Goal: Task Accomplishment & Management: Complete application form

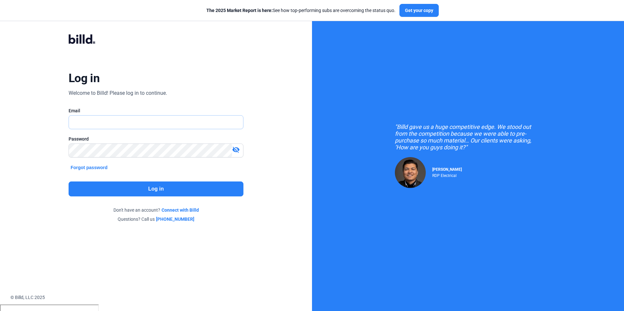
click at [121, 124] on input "text" at bounding box center [152, 122] width 167 height 13
type input "[PERSON_NAME][EMAIL_ADDRESS][DOMAIN_NAME]"
click at [101, 160] on div at bounding box center [156, 161] width 175 height 6
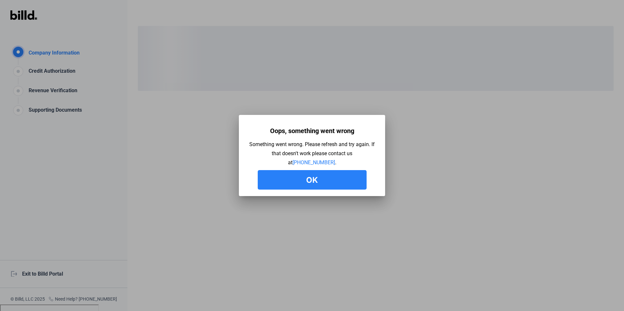
click at [311, 176] on button "Ok" at bounding box center [312, 179] width 109 height 19
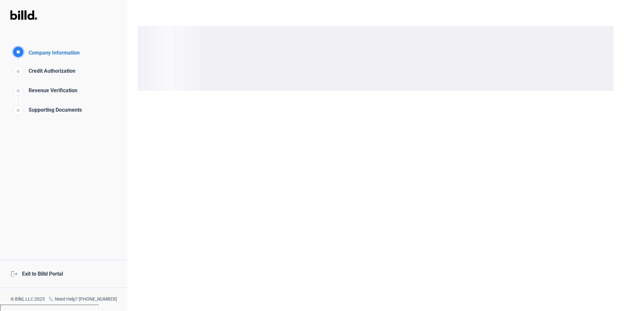
click at [59, 268] on div "logout Exit to Billd Portal" at bounding box center [63, 274] width 127 height 28
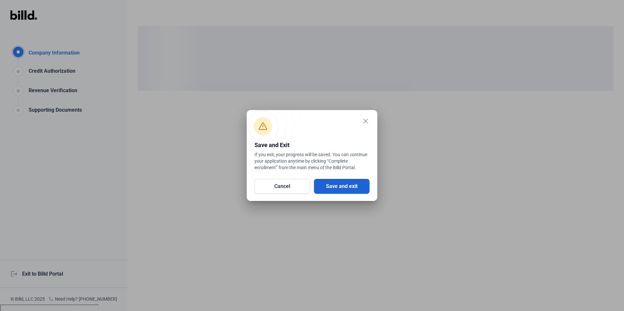
click at [336, 183] on button "Save and exit" at bounding box center [342, 186] width 56 height 15
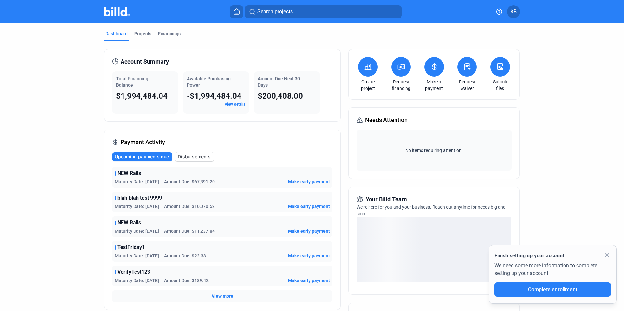
click at [466, 72] on button at bounding box center [466, 66] width 19 height 19
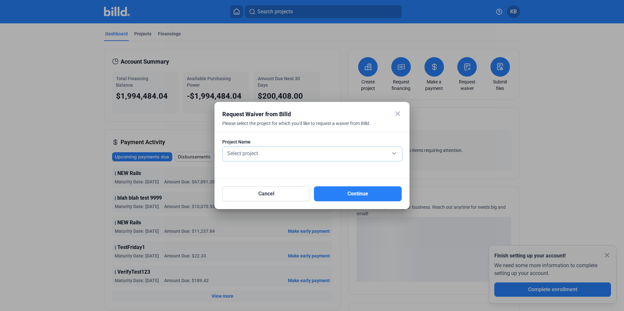
click at [356, 157] on div "Select project" at bounding box center [312, 154] width 173 height 14
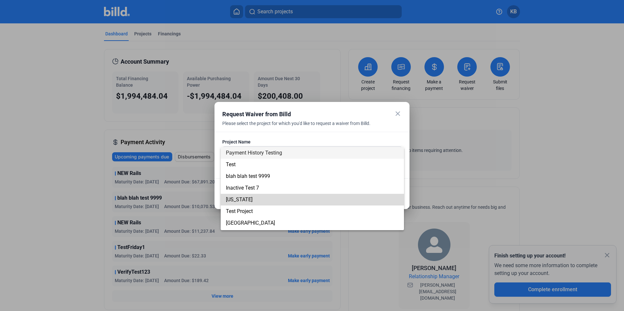
click at [339, 194] on span "[US_STATE]" at bounding box center [312, 200] width 173 height 12
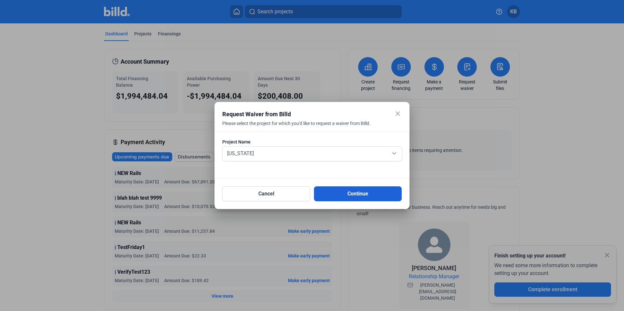
click at [360, 190] on button "Continue" at bounding box center [358, 194] width 88 height 15
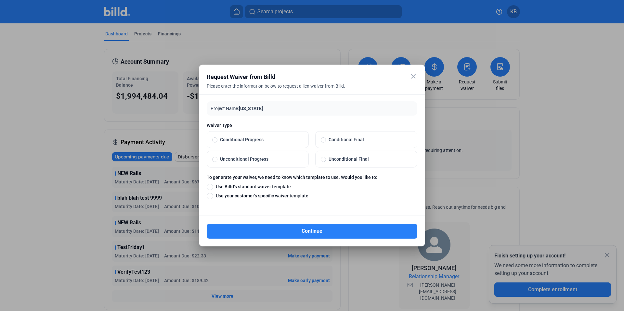
click at [213, 139] on span at bounding box center [214, 139] width 5 height 5
click at [213, 139] on input "Conditional Progress" at bounding box center [214, 140] width 5 height 6
radio input "true"
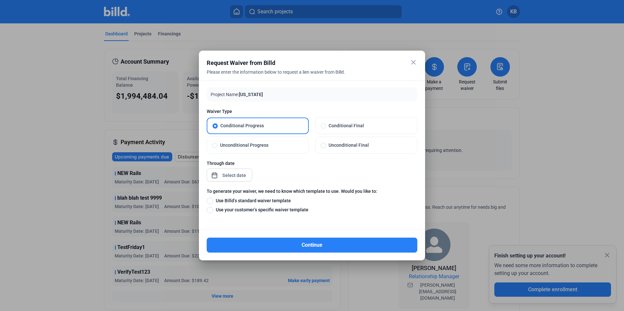
click at [241, 175] on div "close Request Waiver from Billd Please enter the information below to request a…" at bounding box center [312, 155] width 624 height 311
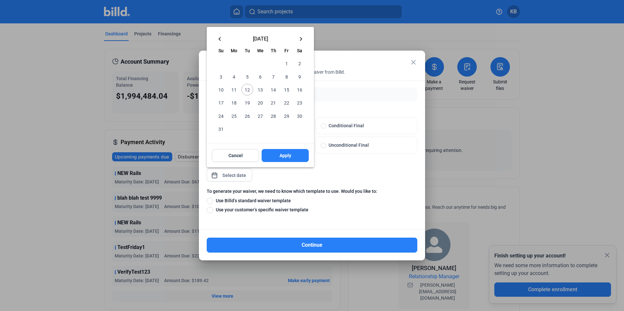
click at [249, 88] on span "12" at bounding box center [247, 90] width 12 height 12
click at [284, 153] on span "Apply" at bounding box center [285, 155] width 12 height 6
type input "[DATE]"
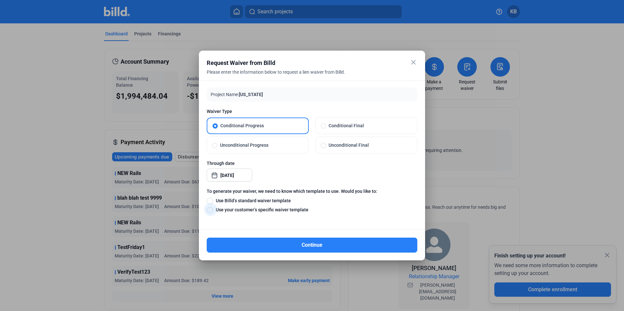
click at [212, 211] on span at bounding box center [210, 210] width 6 height 6
click at [212, 211] on input "Use your customer’s specific waiver template" at bounding box center [210, 209] width 6 height 7
radio input "true"
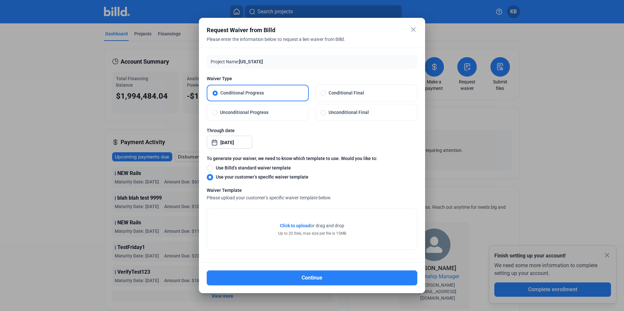
click at [409, 28] on mat-icon "close" at bounding box center [413, 30] width 8 height 8
